Goal: Navigation & Orientation: Go to known website

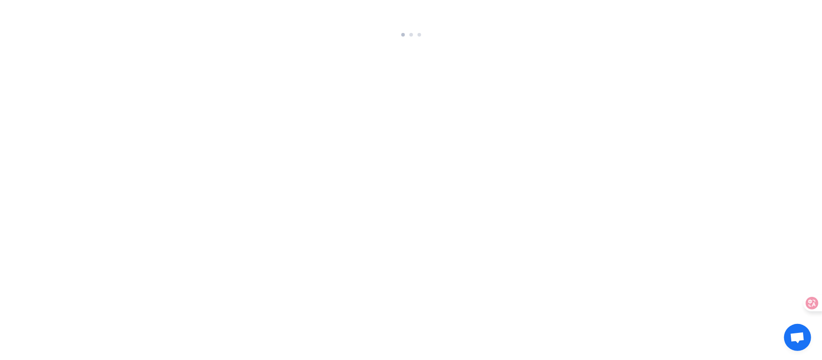
click at [428, 40] on html at bounding box center [411, 20] width 822 height 40
